Goal: Information Seeking & Learning: Learn about a topic

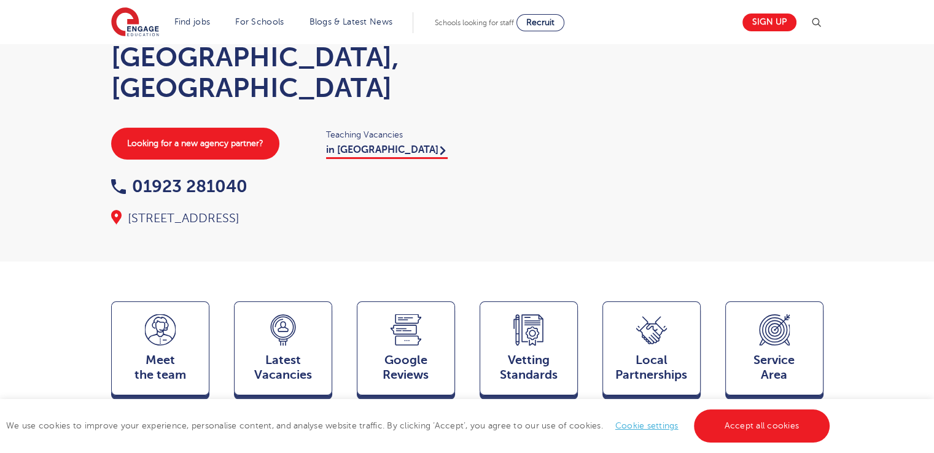
scroll to position [184, 0]
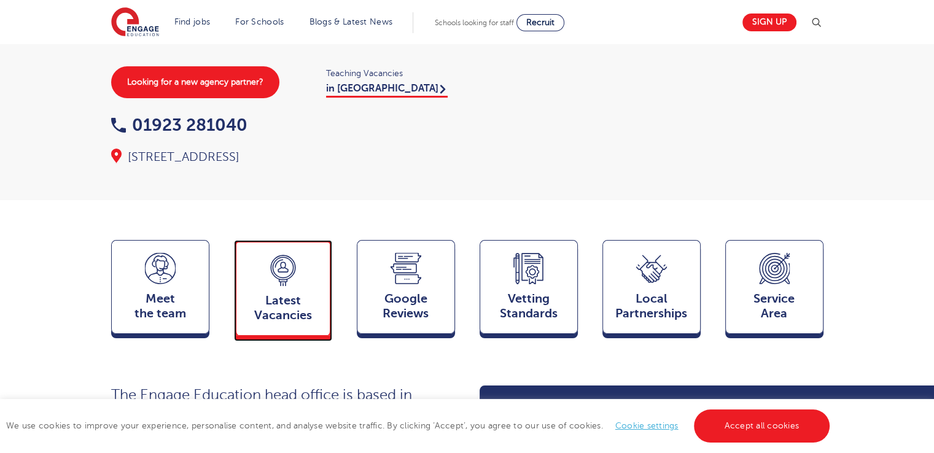
click at [287, 293] on span "Latest Vacancies" at bounding box center [282, 307] width 81 height 29
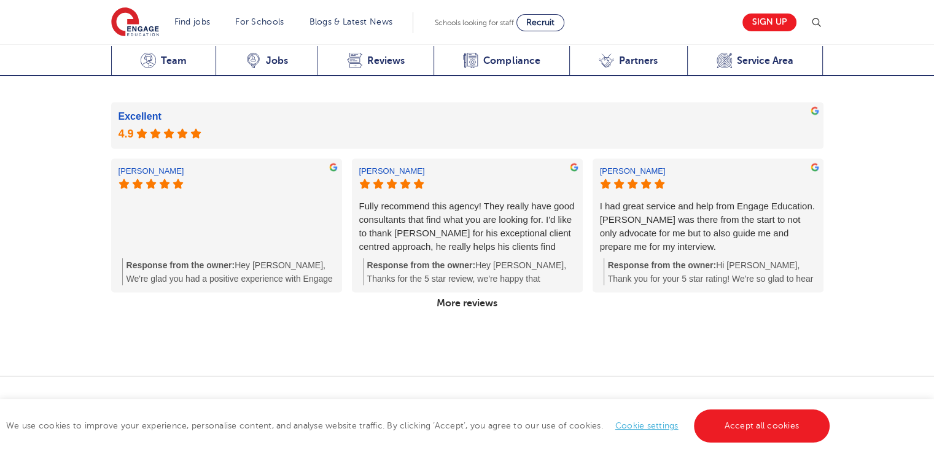
scroll to position [2252, 0]
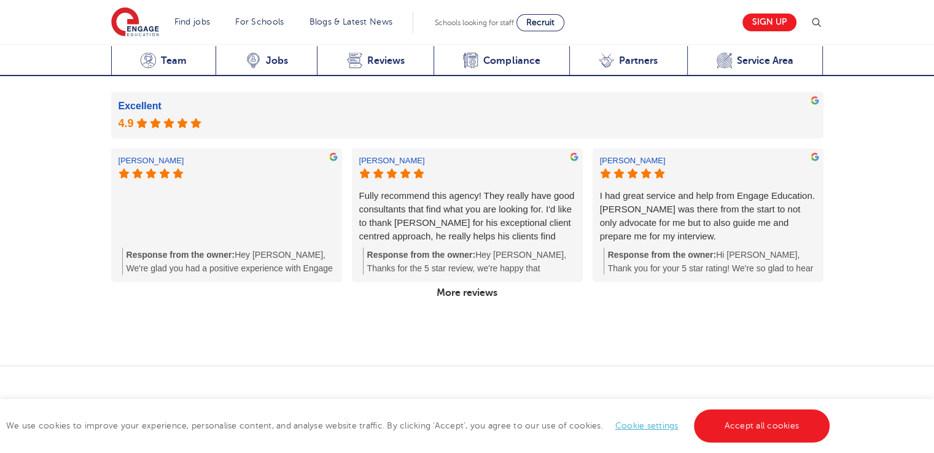
click at [444, 282] on link "More reviews" at bounding box center [467, 292] width 71 height 21
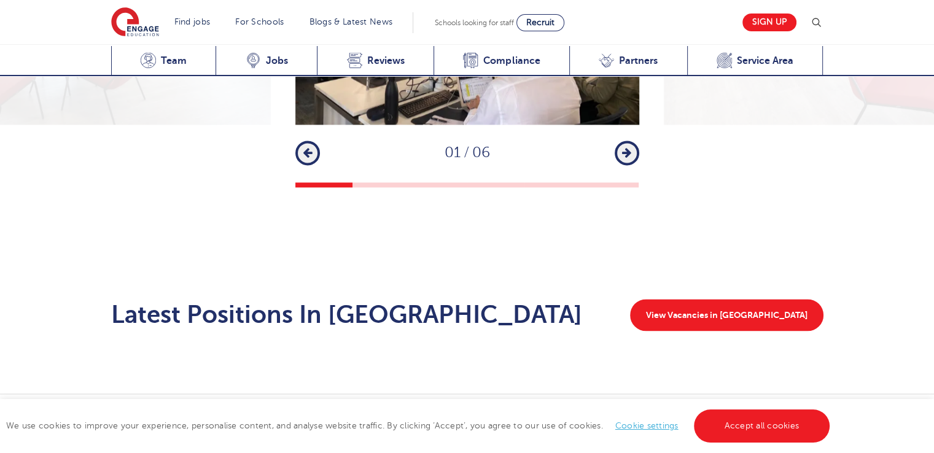
scroll to position [1822, 0]
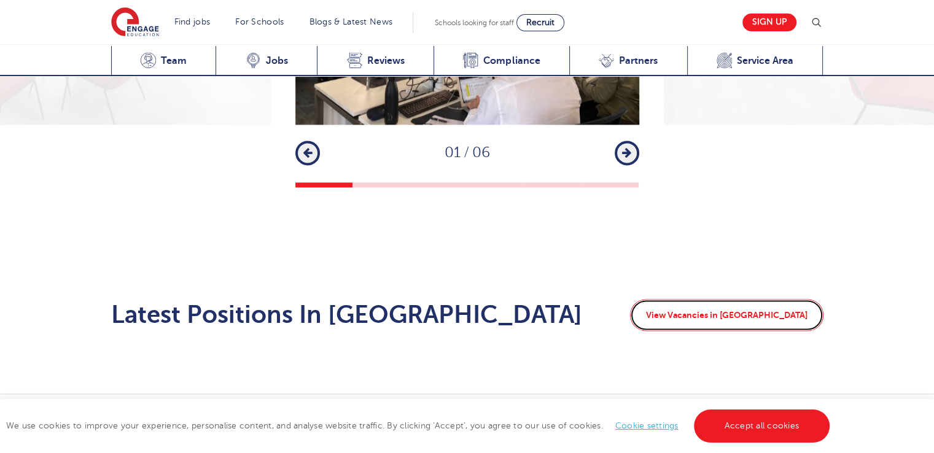
click at [755, 299] on link "View Vacancies in Watford" at bounding box center [726, 315] width 193 height 32
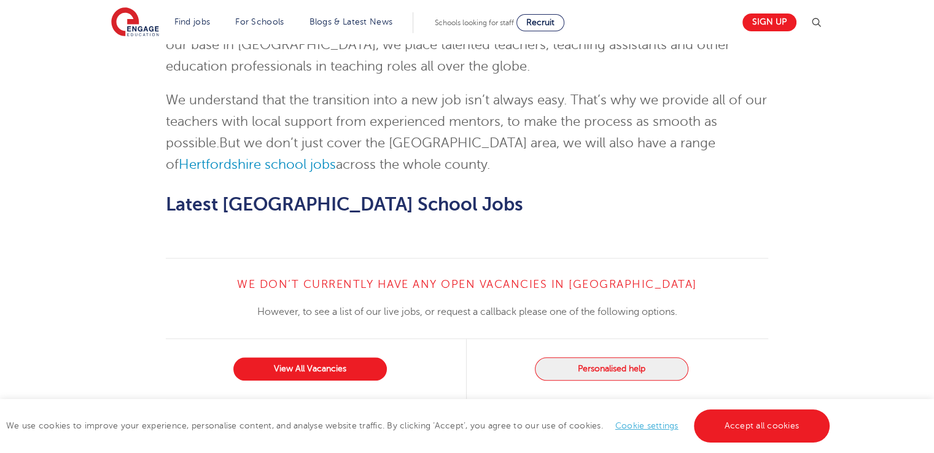
scroll to position [1351, 0]
